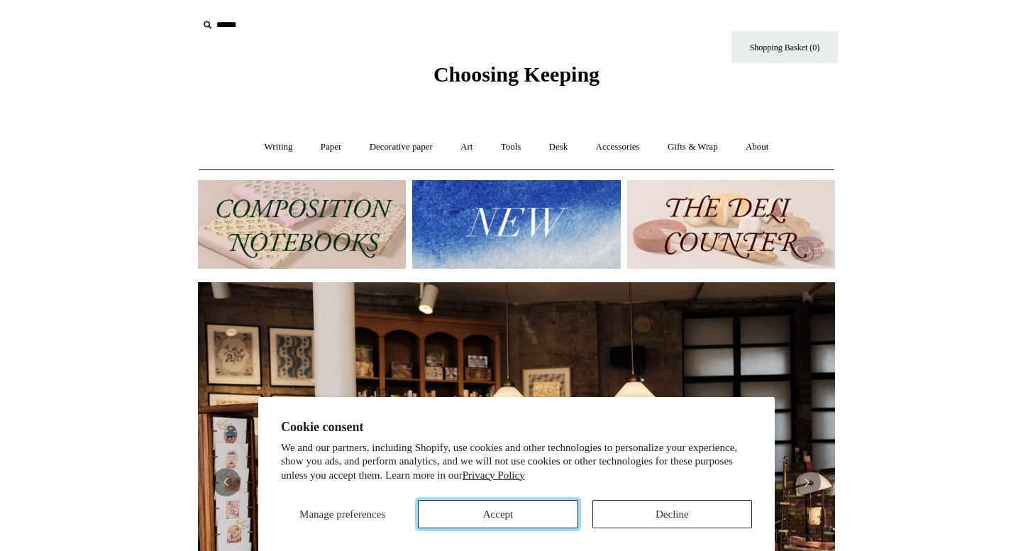
click at [470, 506] on button "Accept" at bounding box center [498, 514] width 160 height 28
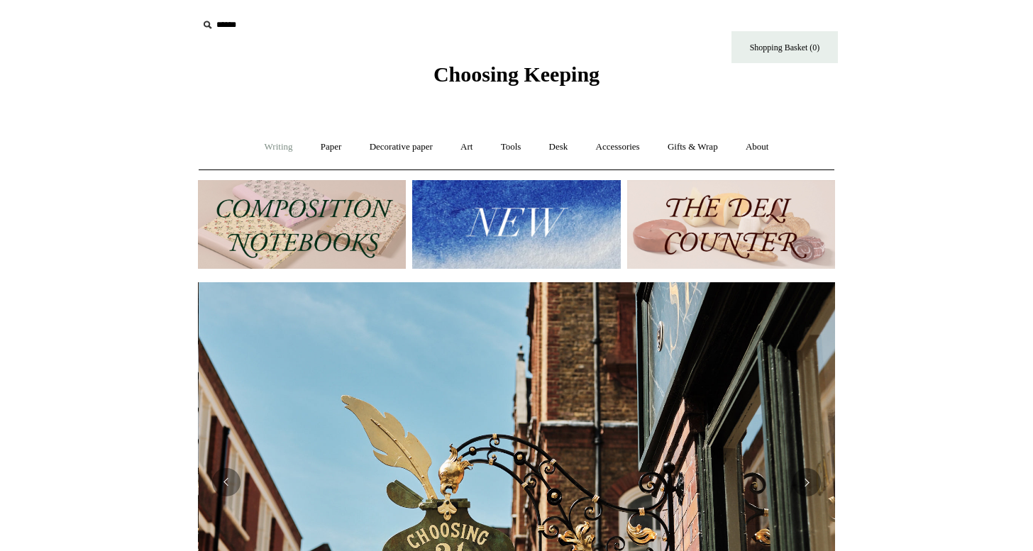
scroll to position [0, 637]
click at [267, 149] on link "Writing +" at bounding box center [279, 147] width 54 height 38
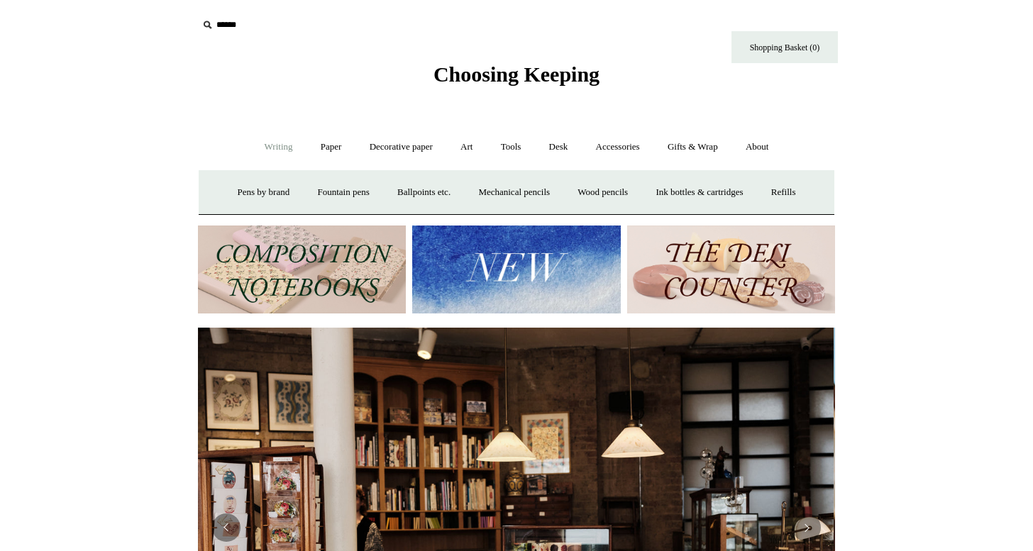
scroll to position [0, 0]
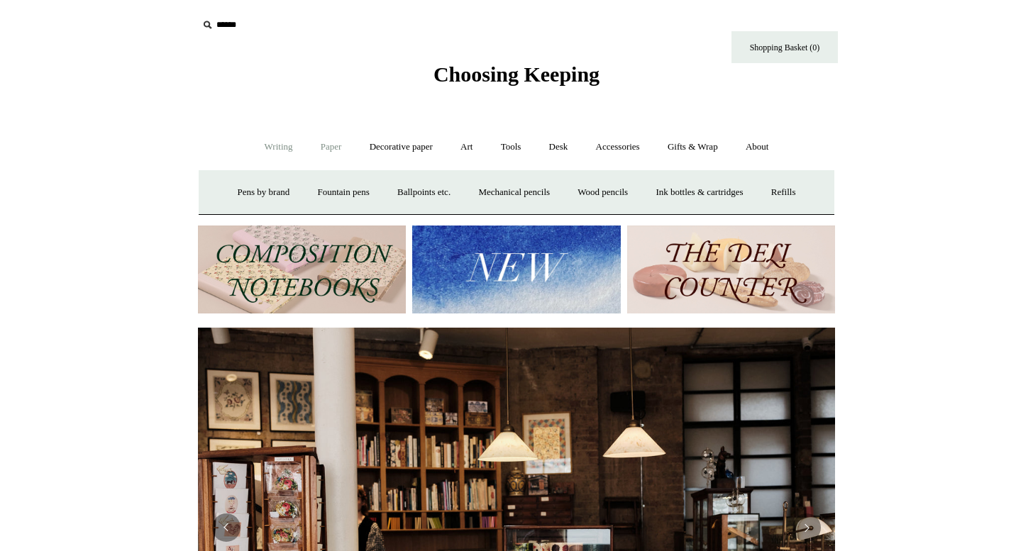
click at [340, 147] on link "Paper +" at bounding box center [331, 147] width 47 height 38
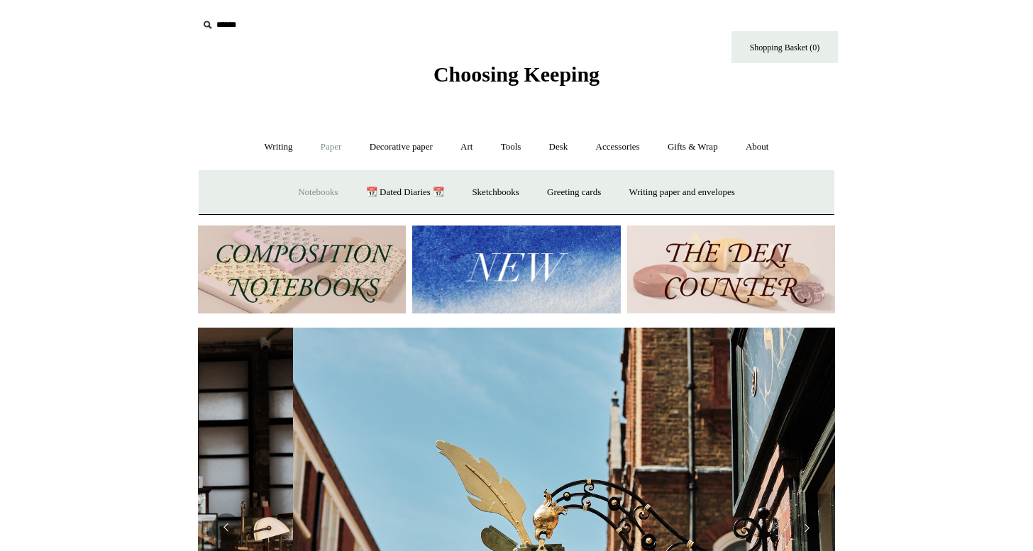
scroll to position [0, 637]
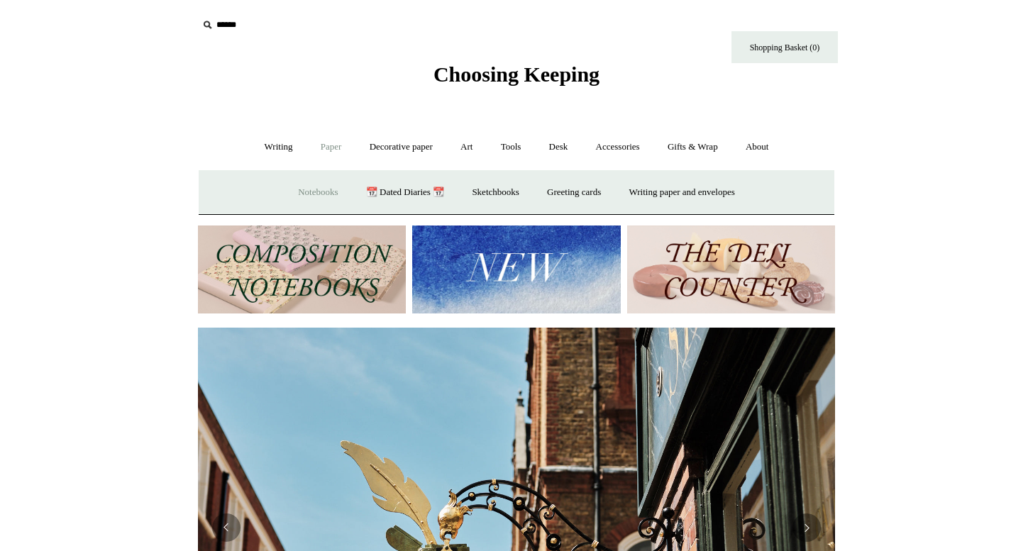
click at [314, 192] on link "Notebooks +" at bounding box center [317, 193] width 65 height 38
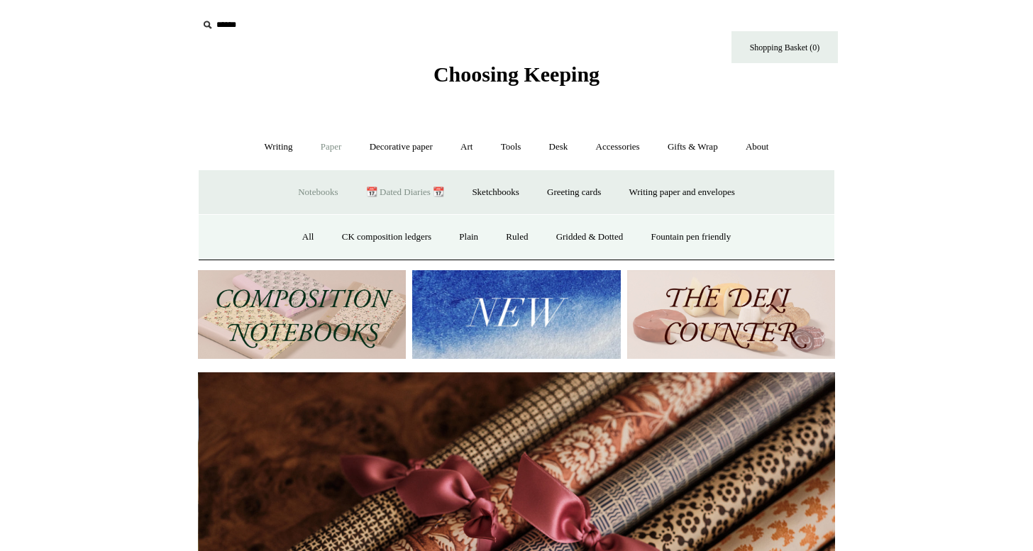
scroll to position [0, 1274]
click at [516, 238] on link "Ruled" at bounding box center [517, 237] width 48 height 38
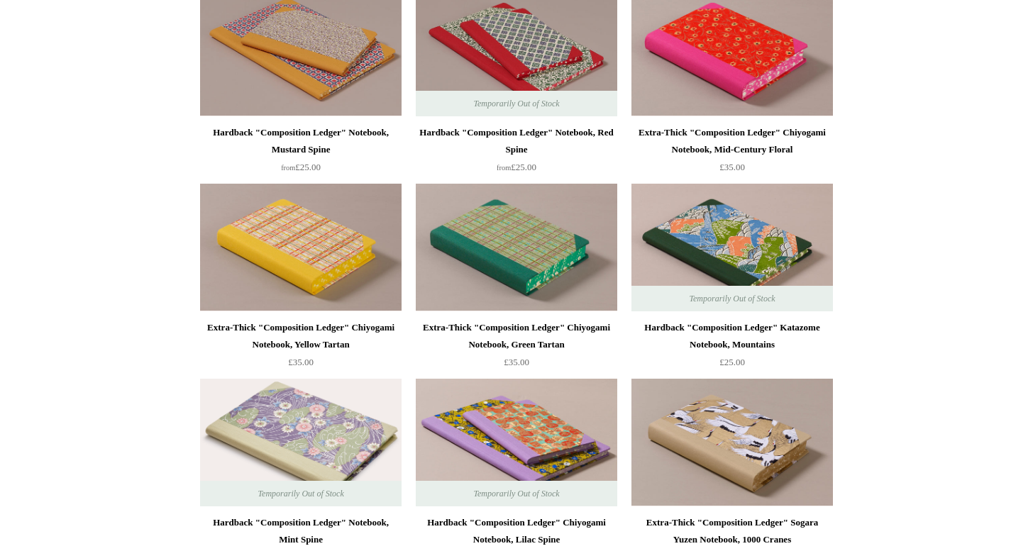
scroll to position [1564, 0]
